Goal: Find specific page/section: Find specific page/section

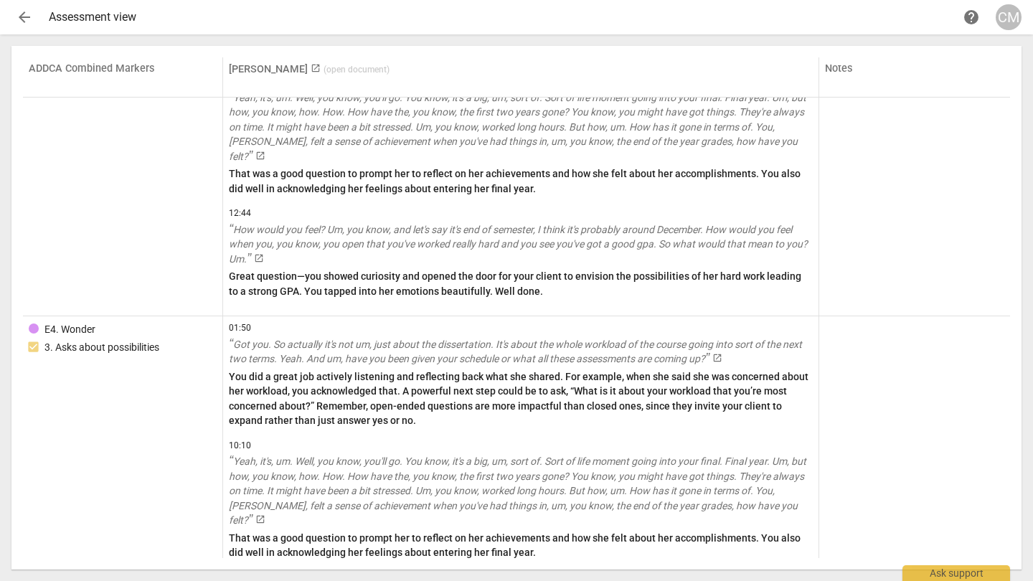
scroll to position [4160, 0]
click at [24, 14] on span "arrow_back" at bounding box center [24, 17] width 17 height 17
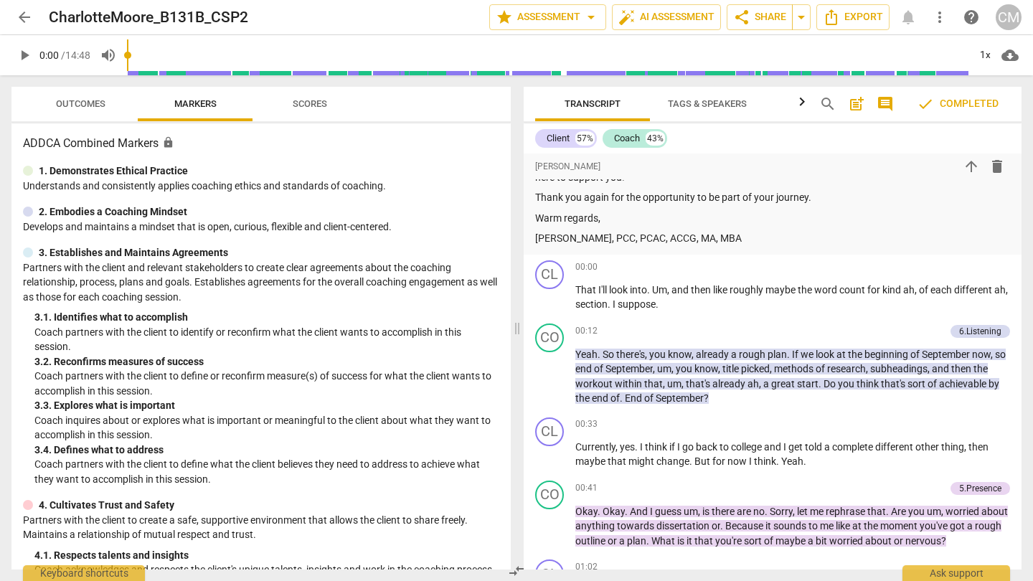
click at [310, 110] on span "Scores" at bounding box center [309, 104] width 69 height 19
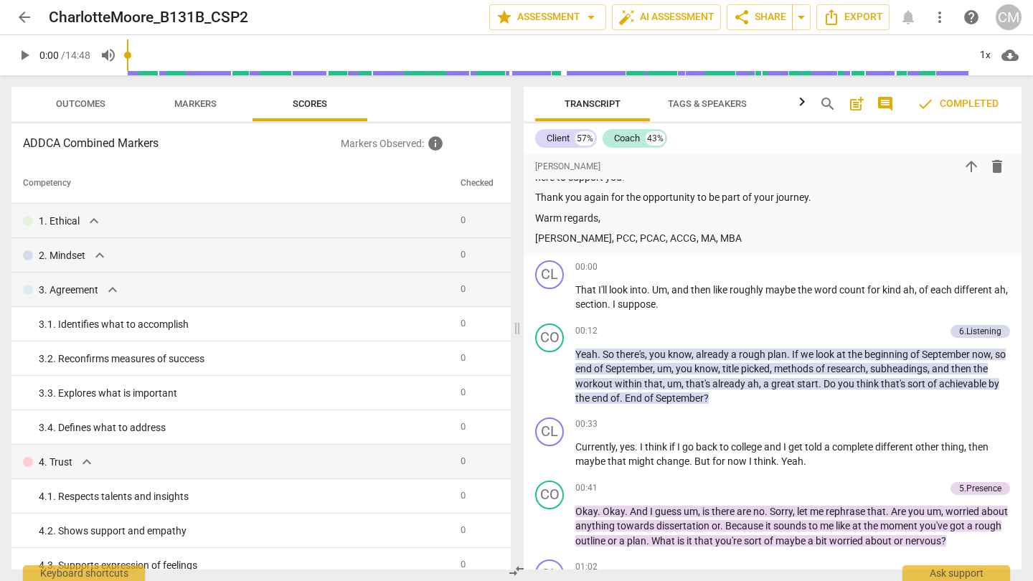
click at [179, 92] on button "Markers" at bounding box center [195, 104] width 115 height 34
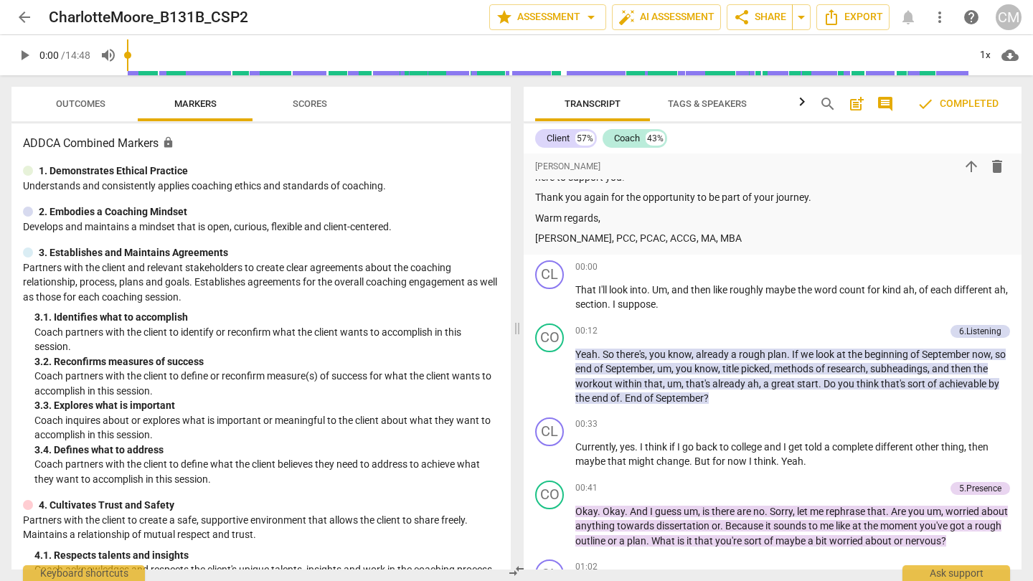
click at [78, 99] on span "Outcomes" at bounding box center [80, 103] width 49 height 11
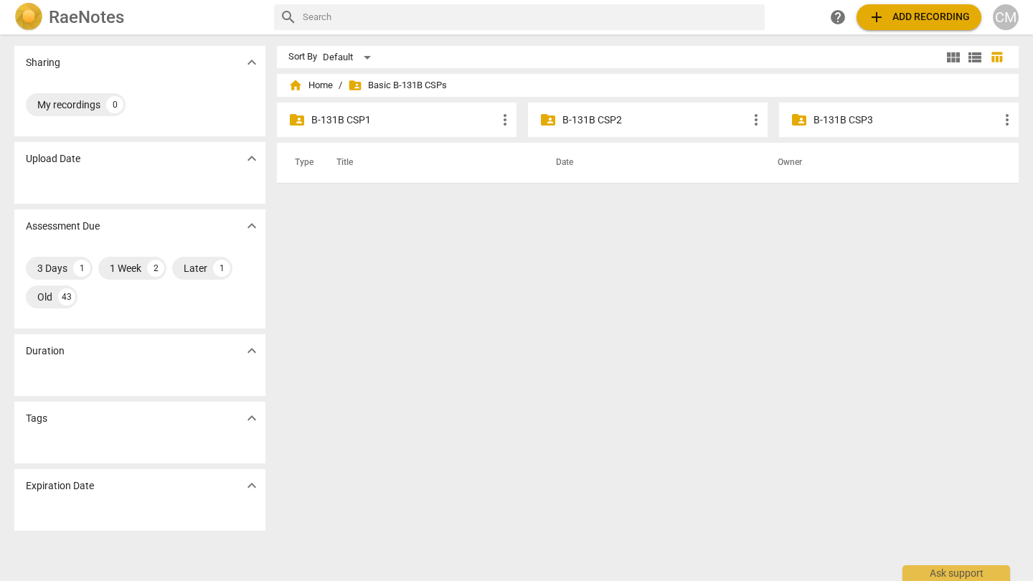
click at [643, 108] on div "folder_shared B-131B CSP2 more_vert" at bounding box center [648, 120] width 240 height 34
click at [839, 130] on div "folder_shared B-131B CSP3 more_vert" at bounding box center [899, 120] width 240 height 34
click at [631, 118] on p "B-131B CSP2" at bounding box center [654, 120] width 185 height 15
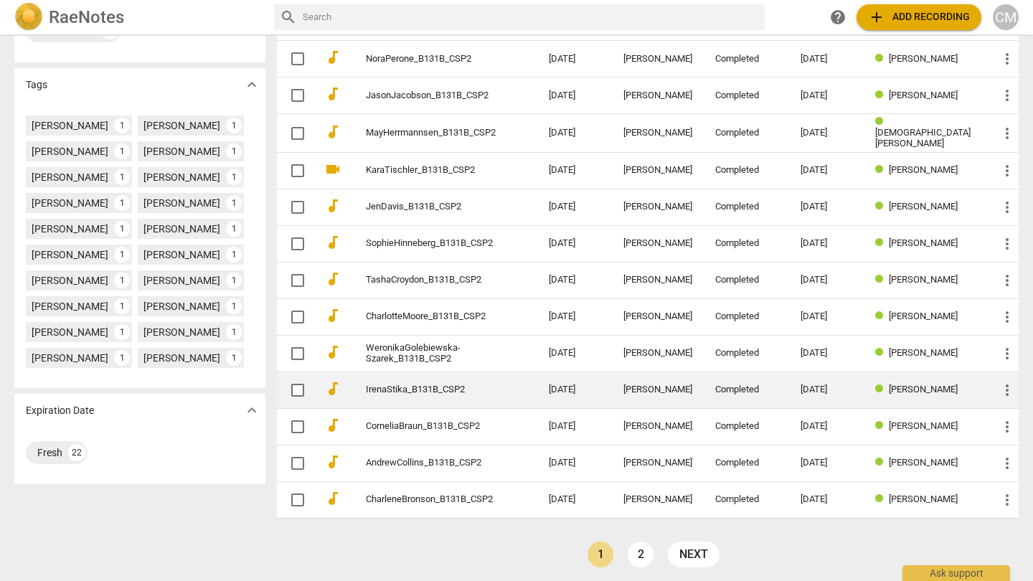
scroll to position [361, 0]
